Goal: Task Accomplishment & Management: Manage account settings

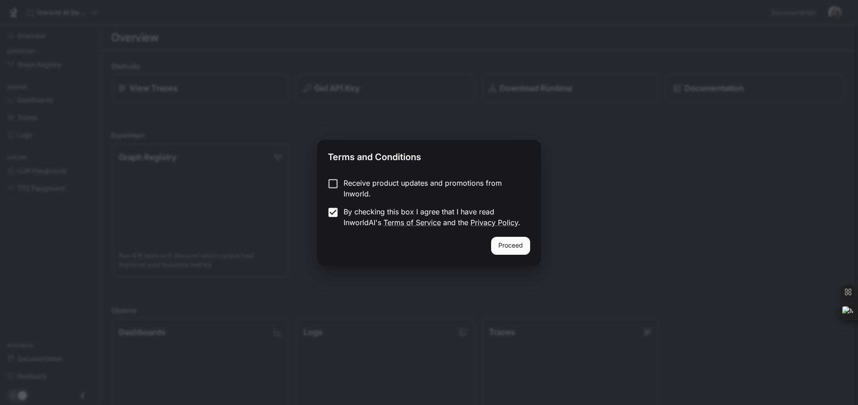
click at [518, 248] on button "Proceed" at bounding box center [510, 246] width 39 height 18
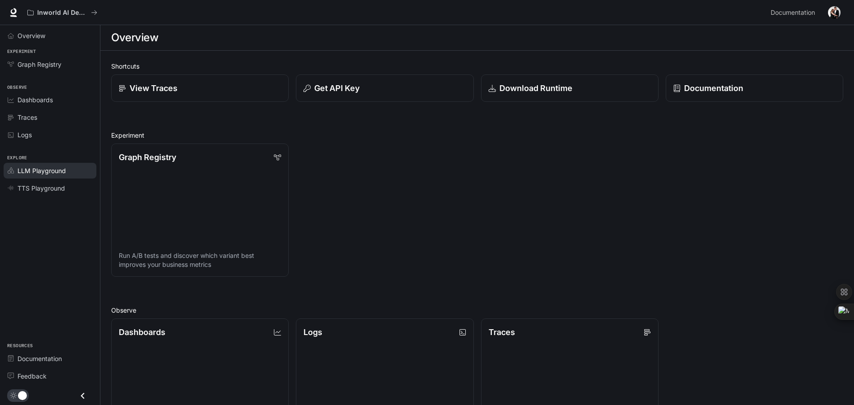
click at [52, 174] on span "LLM Playground" at bounding box center [41, 170] width 48 height 9
click at [42, 190] on span "TTS Playground" at bounding box center [41, 187] width 48 height 9
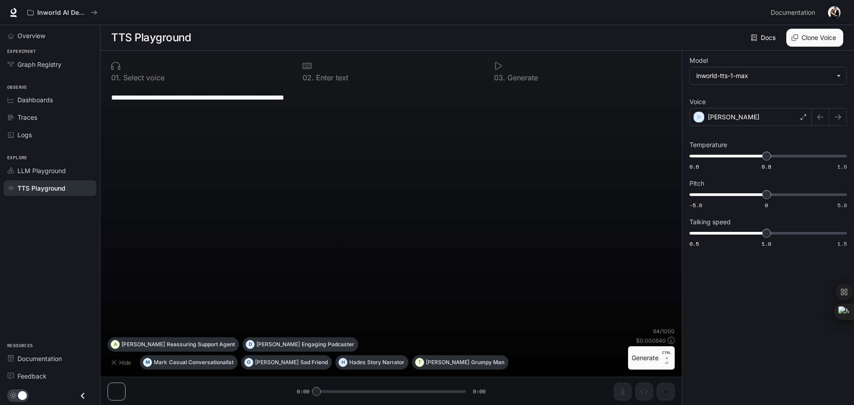
scroll to position [0, 0]
click at [638, 355] on button "Generate CTRL + ⏎" at bounding box center [651, 357] width 47 height 23
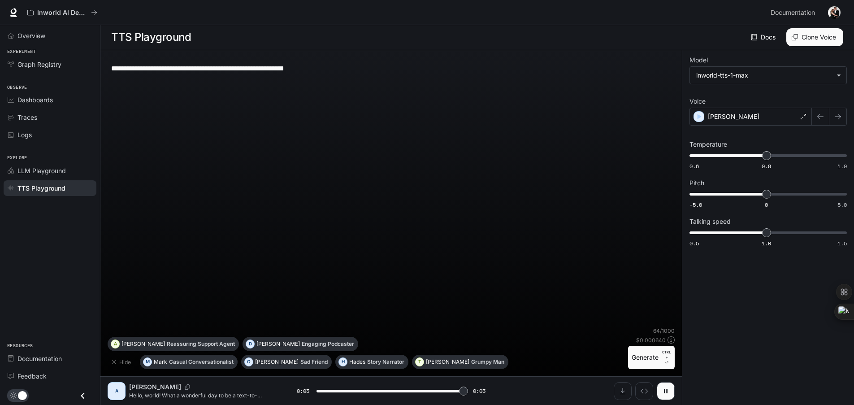
type input "*"
click at [31, 36] on span "Overview" at bounding box center [31, 35] width 28 height 9
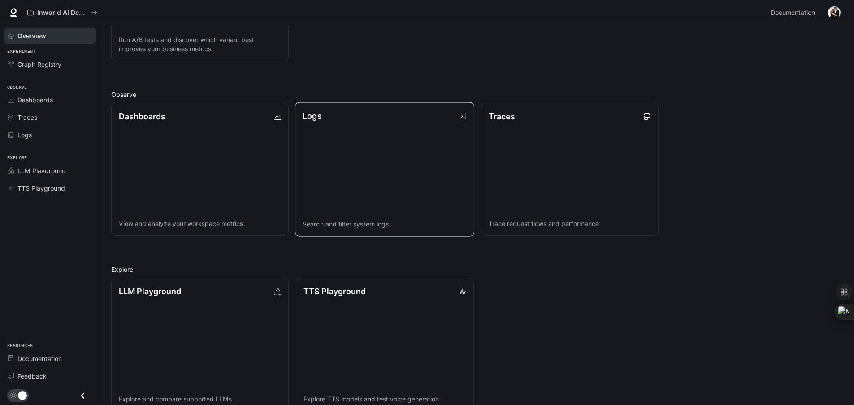
scroll to position [233, 0]
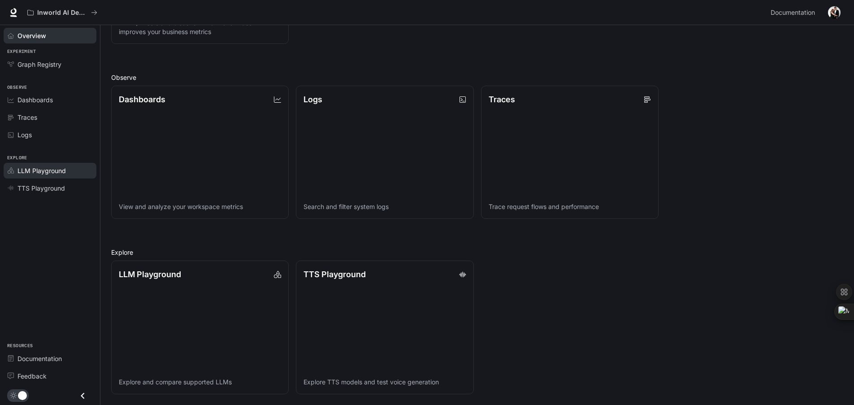
click at [17, 173] on span "LLM Playground" at bounding box center [13, 170] width 10 height 6
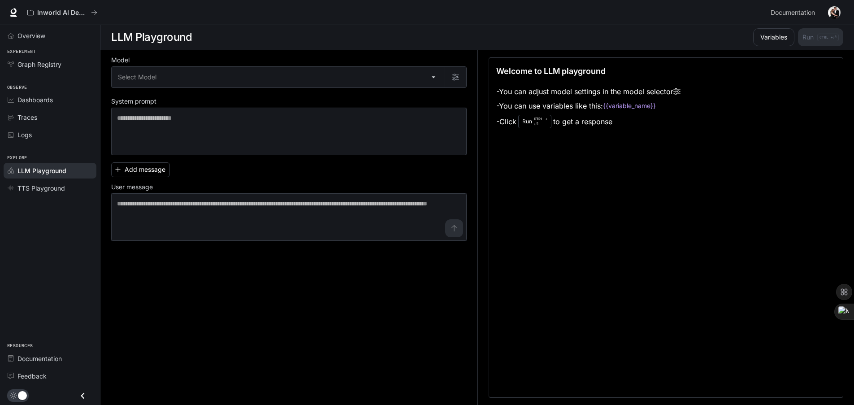
scroll to position [0, 0]
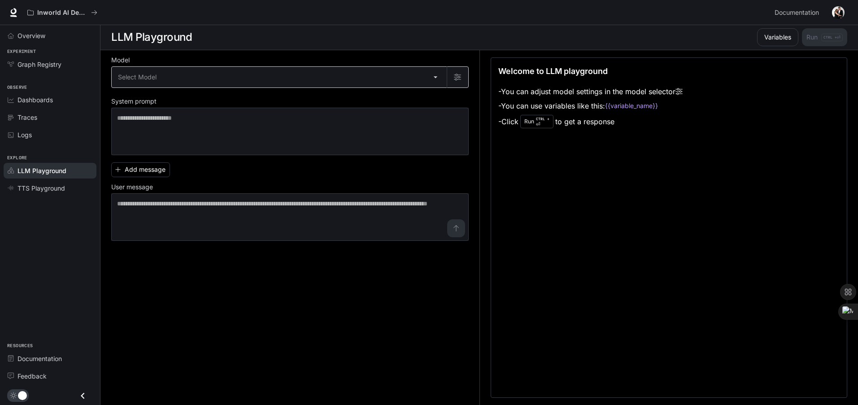
click at [428, 76] on body "Skip to main content Inworld AI Demos Documentation Documentation Portal Overvi…" at bounding box center [429, 202] width 858 height 405
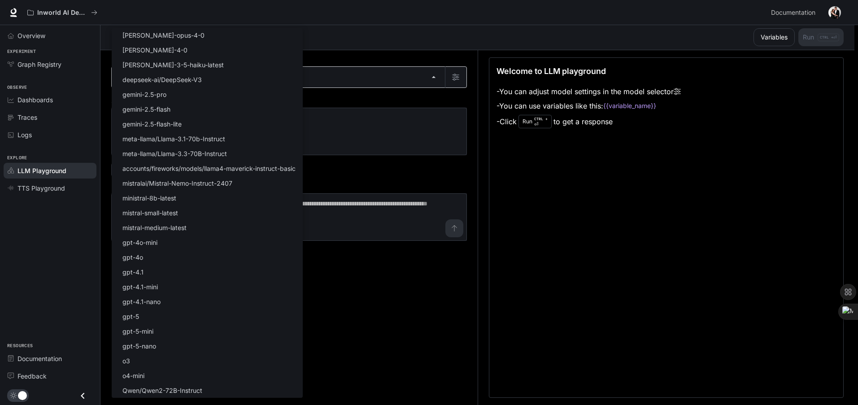
click at [428, 76] on div at bounding box center [429, 202] width 858 height 405
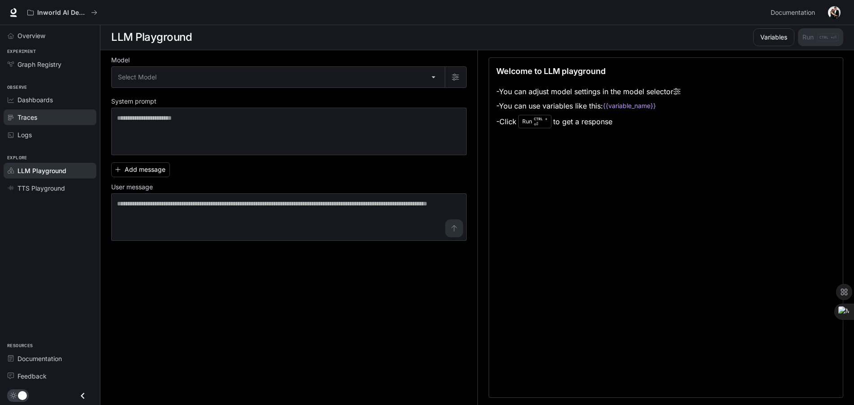
click at [22, 116] on span "Traces" at bounding box center [27, 117] width 20 height 9
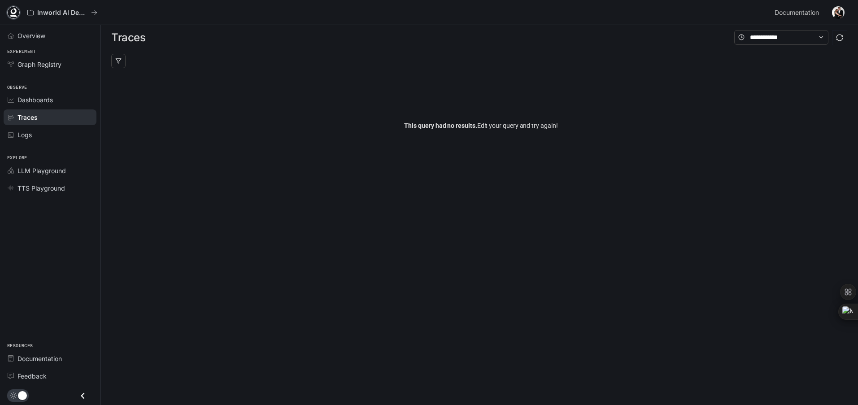
click at [8, 16] on link at bounding box center [13, 12] width 13 height 13
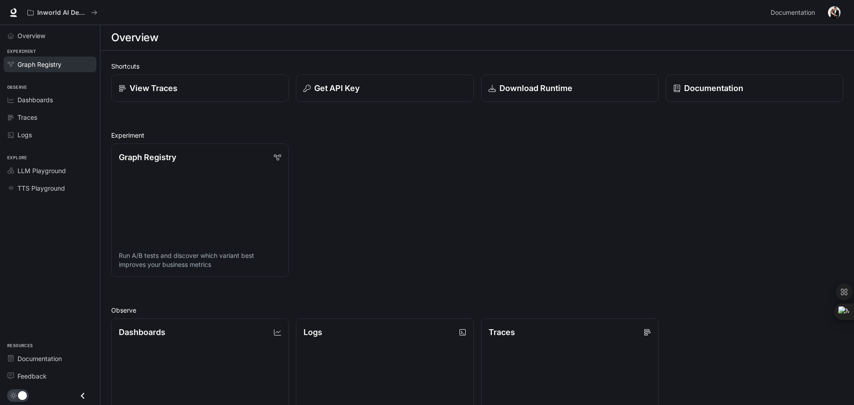
click at [39, 64] on span "Graph Registry" at bounding box center [39, 64] width 44 height 9
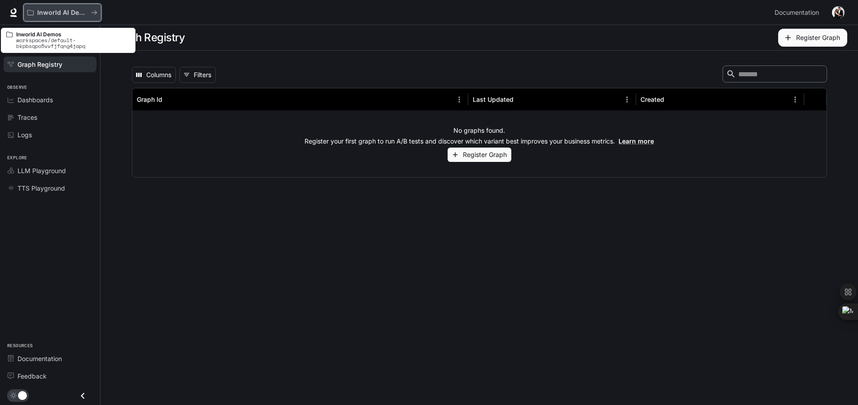
click at [33, 13] on icon "All workspaces" at bounding box center [30, 12] width 6 height 6
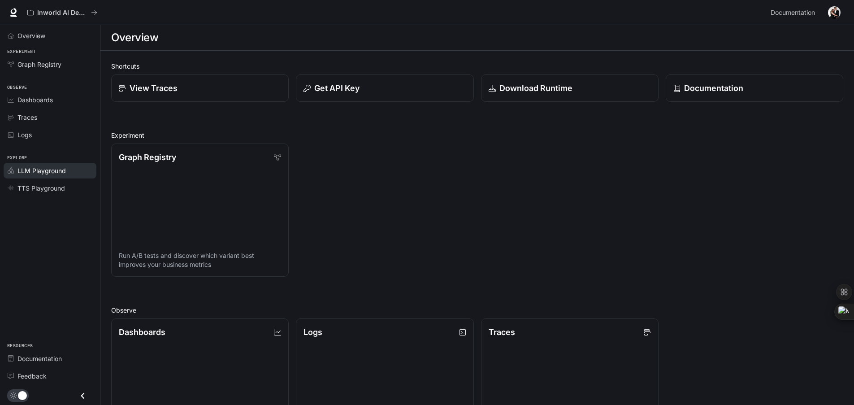
click at [26, 171] on span "LLM Playground" at bounding box center [41, 170] width 48 height 9
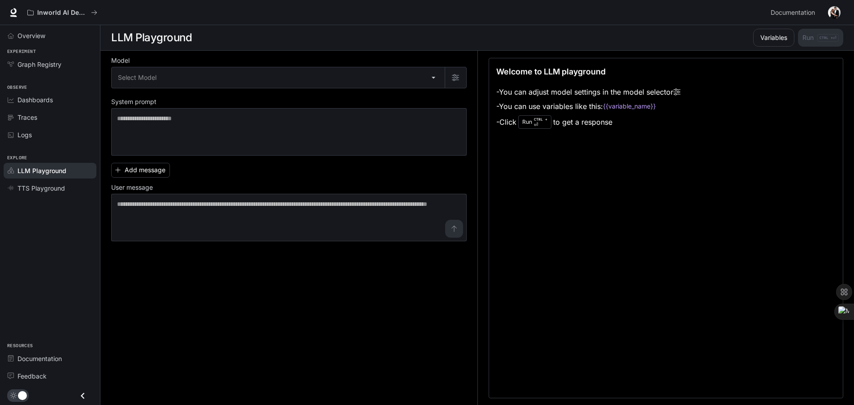
click at [835, 13] on img "button" at bounding box center [834, 12] width 13 height 13
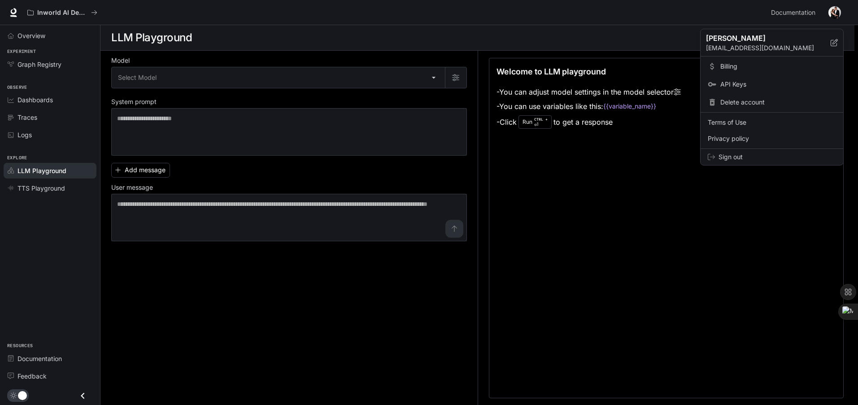
click at [729, 107] on span "Delete account" at bounding box center [778, 102] width 116 height 9
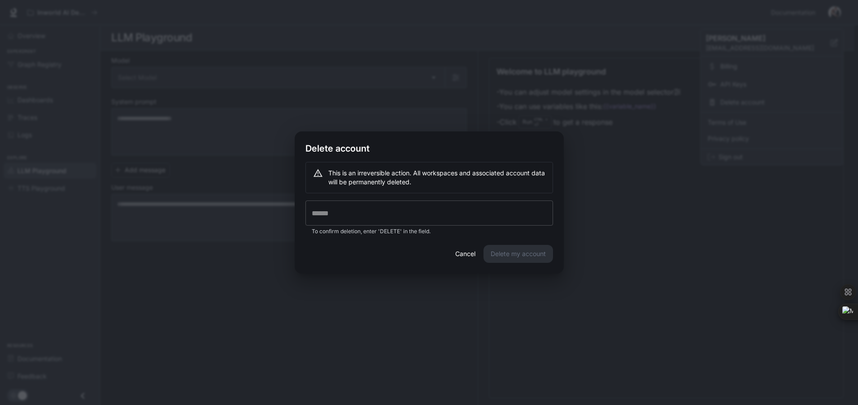
drag, startPoint x: 369, startPoint y: 201, endPoint x: 365, endPoint y: 206, distance: 6.0
click at [367, 203] on input "text" at bounding box center [429, 212] width 248 height 25
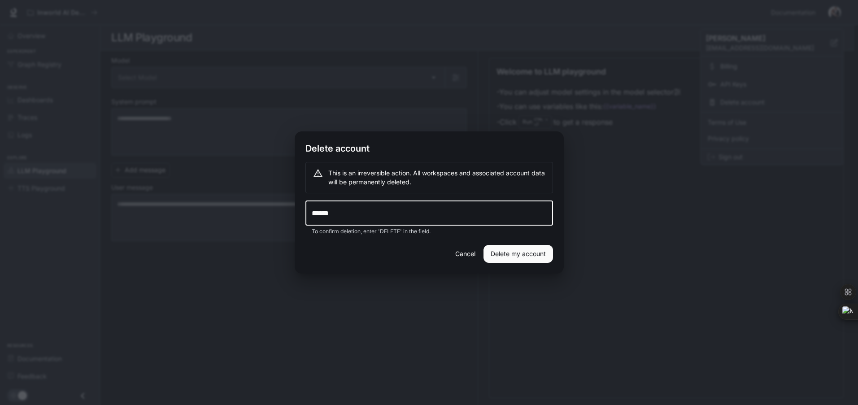
type input "******"
click at [502, 247] on button "Delete my account" at bounding box center [518, 254] width 70 height 18
